Goal: Transaction & Acquisition: Download file/media

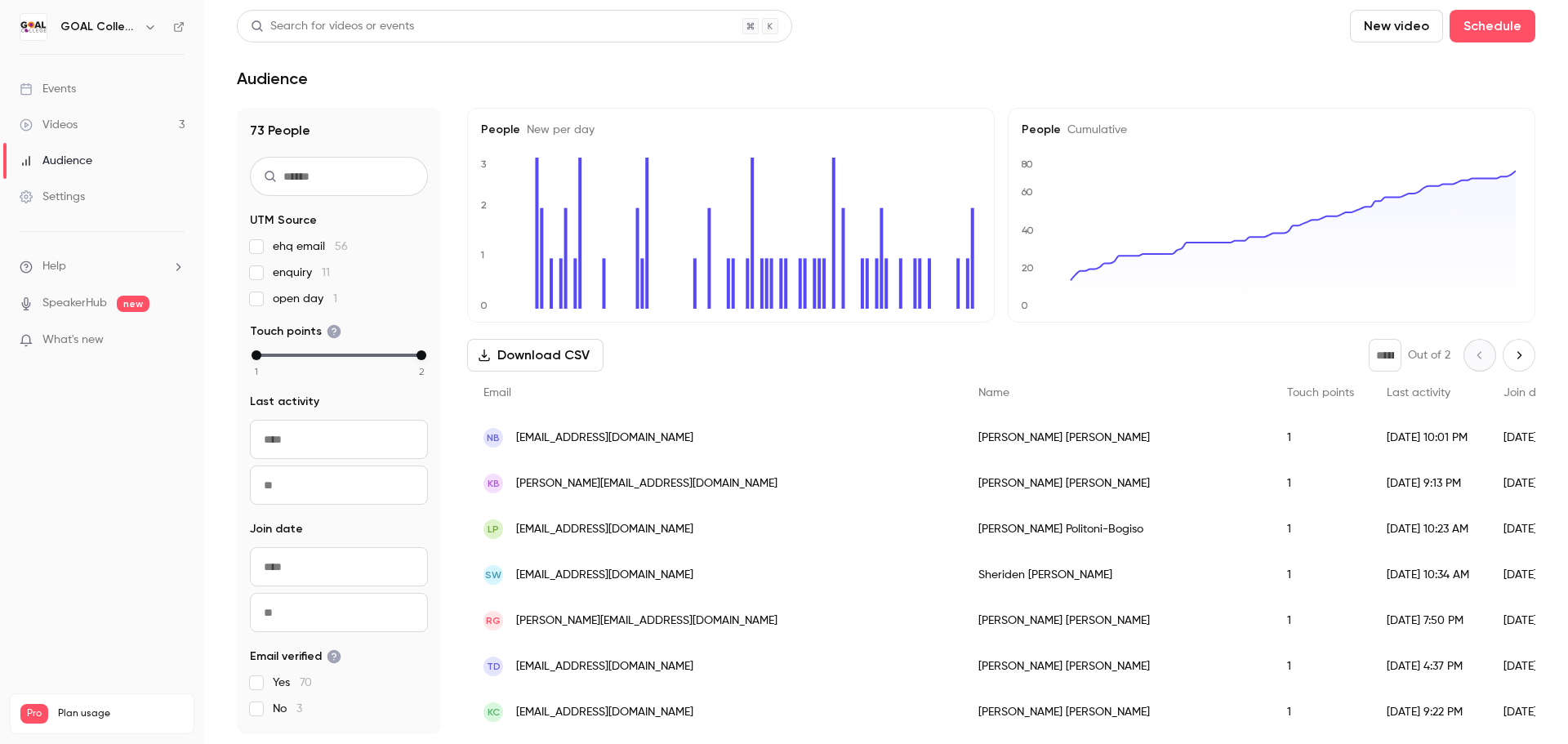
click at [571, 363] on button "Download CSV" at bounding box center [536, 355] width 136 height 33
click at [63, 126] on div "Videos" at bounding box center [48, 125] width 58 height 17
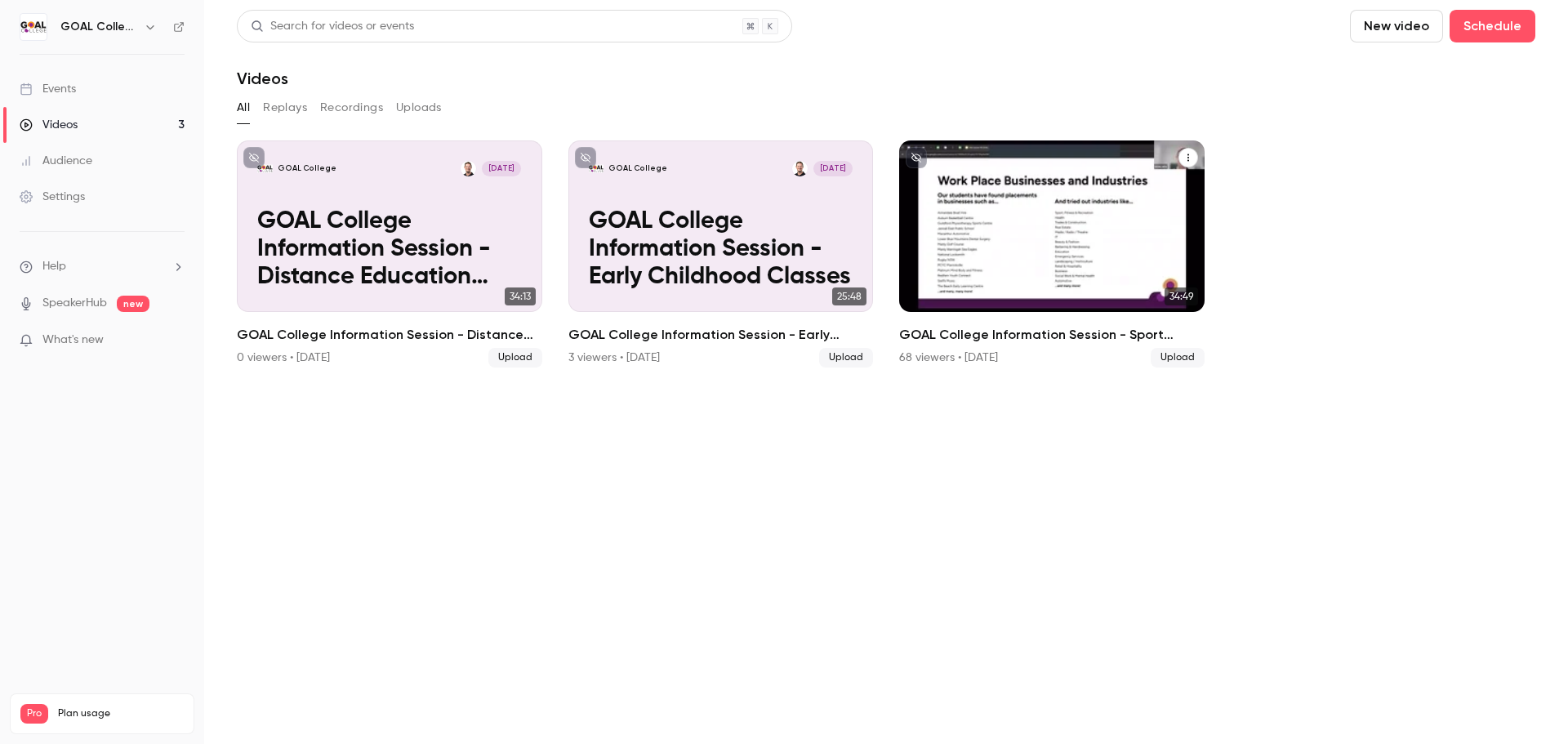
click at [1034, 254] on p "GOAL College Information Session - Sport Classes" at bounding box center [1051, 250] width 264 height 84
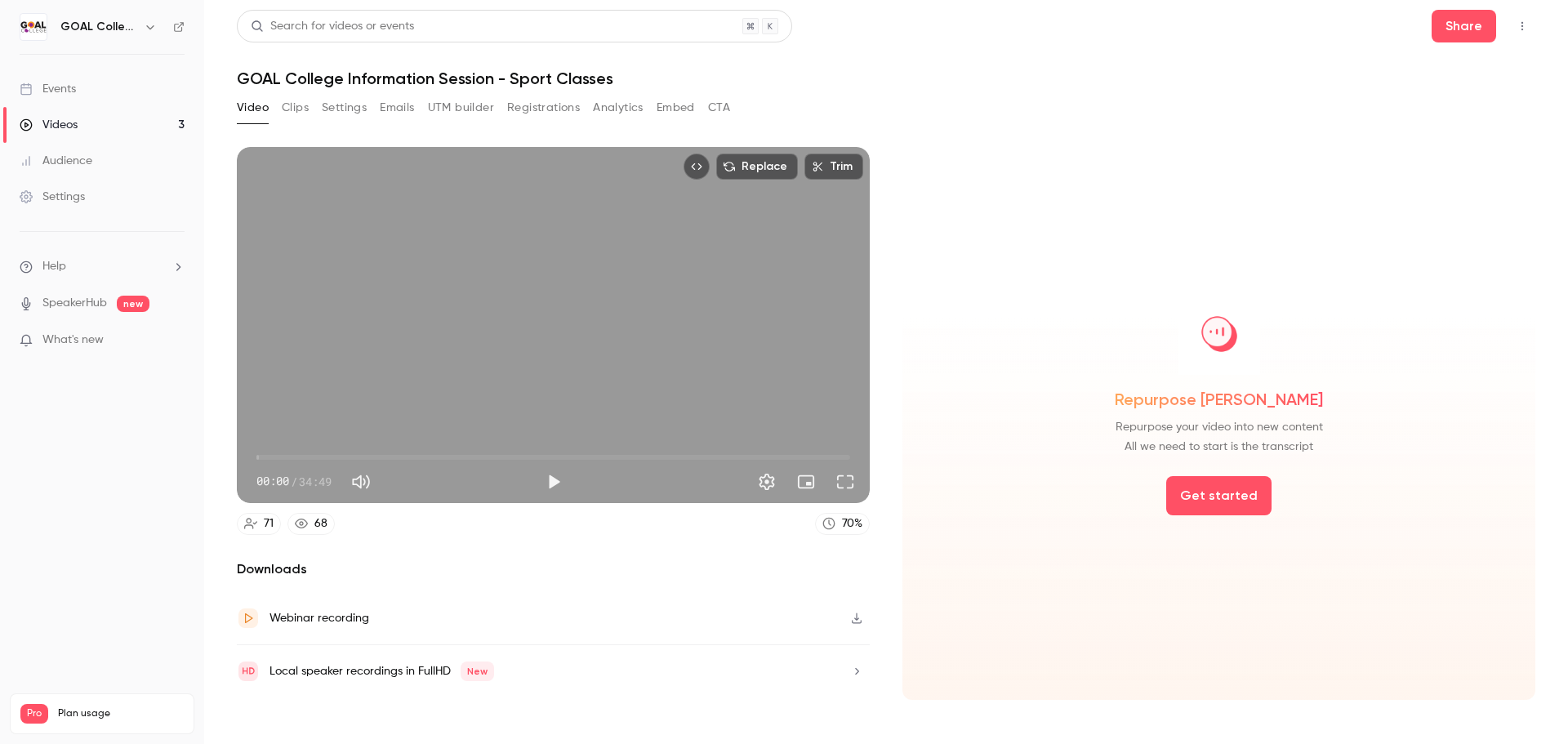
click at [611, 107] on button "Analytics" at bounding box center [617, 107] width 51 height 26
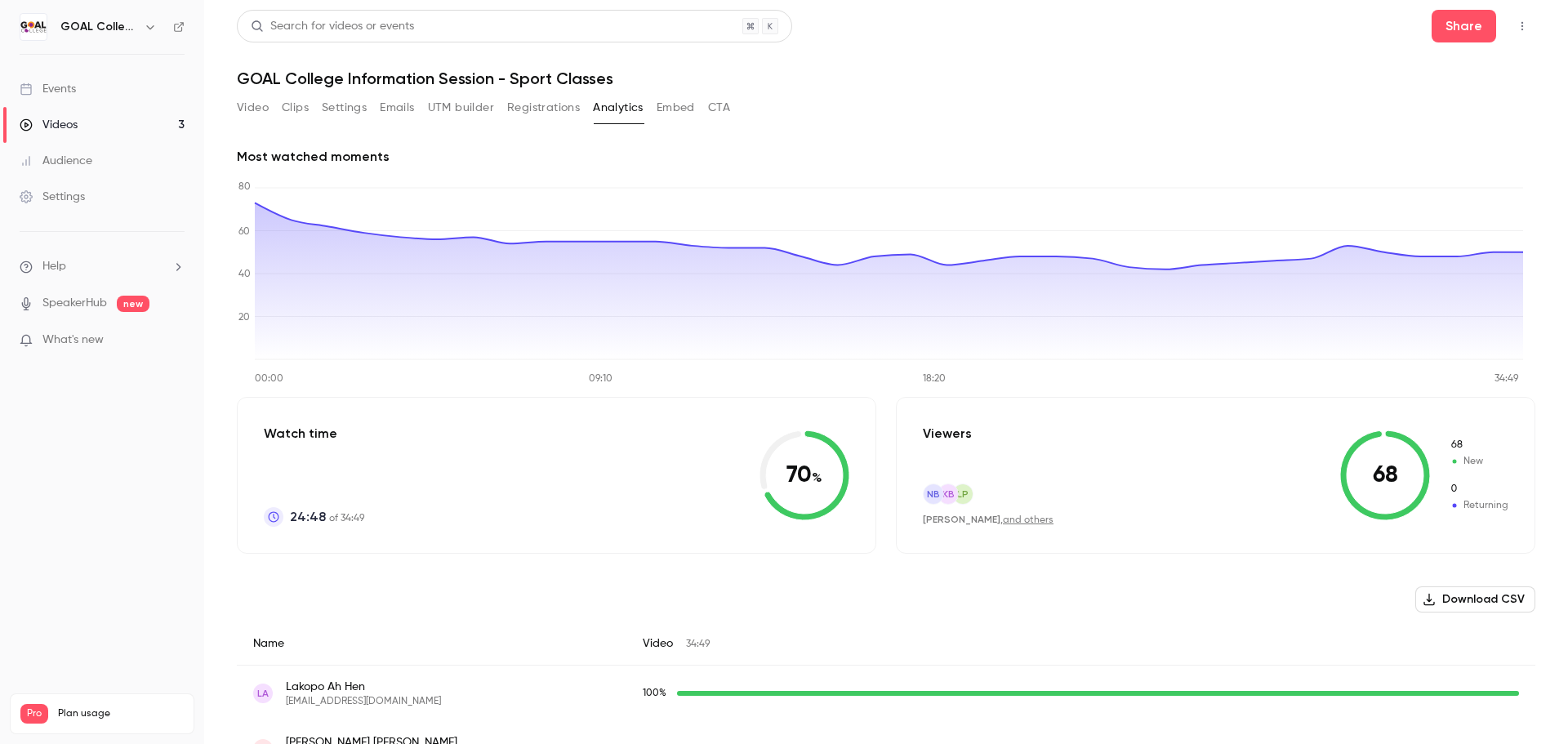
click at [1440, 587] on button "Download CSV" at bounding box center [1475, 599] width 120 height 26
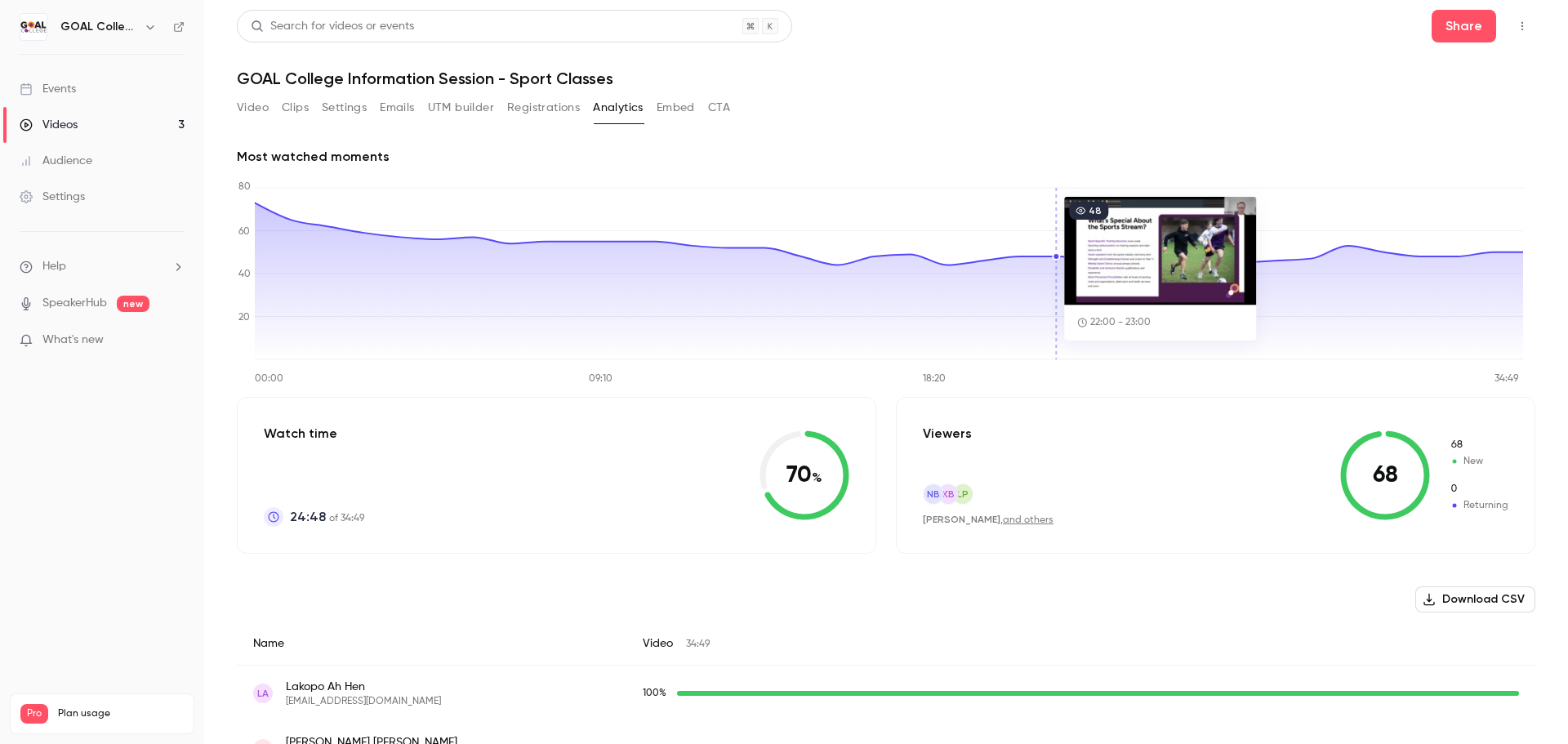
click at [57, 116] on link "Videos 3" at bounding box center [102, 124] width 204 height 36
